Goal: Find specific page/section: Find specific page/section

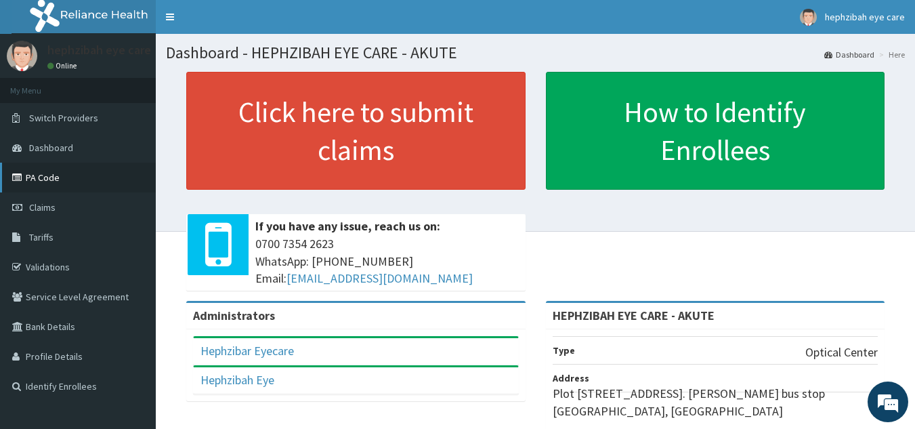
click at [90, 170] on link "PA Code" at bounding box center [78, 178] width 156 height 30
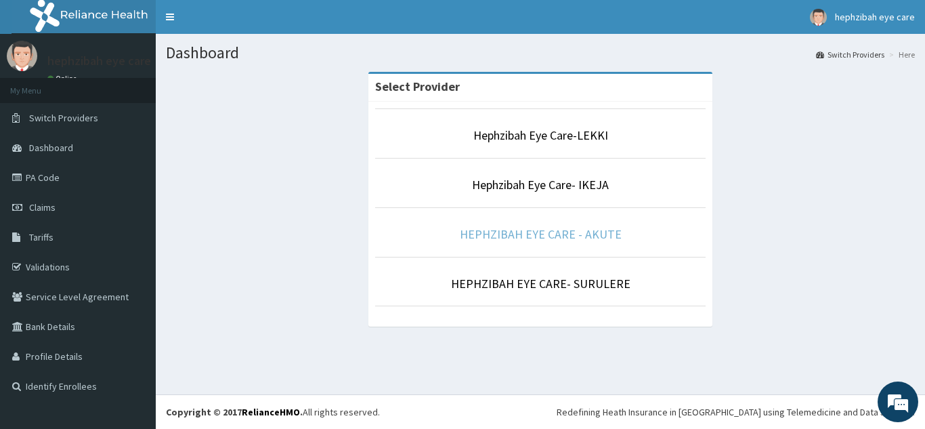
click at [539, 238] on link "HEPHZIBAH EYE CARE - AKUTE" at bounding box center [541, 234] width 162 height 16
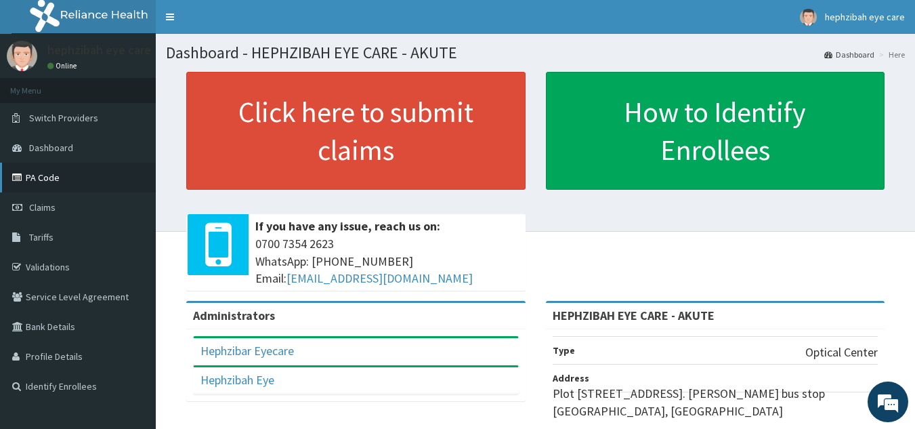
click at [47, 184] on link "PA Code" at bounding box center [78, 178] width 156 height 30
